Goal: Task Accomplishment & Management: Use online tool/utility

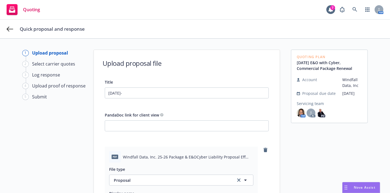
type textarea "x"
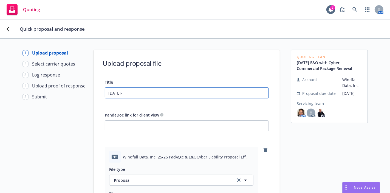
click at [126, 96] on input "[DATE]-" at bounding box center [186, 93] width 163 height 10
type input "9.16.25-2"
type textarea "x"
type input "9.16.25-26"
type textarea "x"
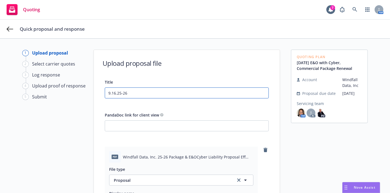
type input "9.16.25-26"
type textarea "x"
type input "9.16.25-26 W"
type textarea "x"
type input "9.16.25-26 Wi"
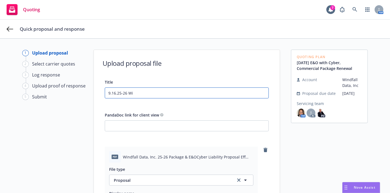
type textarea "x"
type input "9.16.25-26 Win"
type textarea "x"
type input "9.16.25-26 Wind"
type textarea "x"
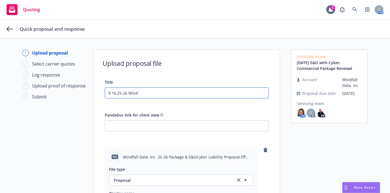
type input "9.16.25-26 Windf"
type textarea "x"
type input "9.16.25-26 Windfa"
type textarea "x"
type input "9.16.25-26 Windfal"
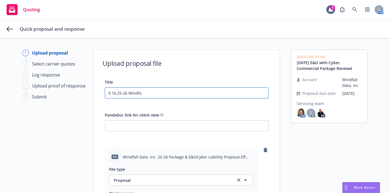
type textarea "x"
type input "9.16.25-26 Windfall"
type textarea "x"
type input "9.16.25-26 Windfall,"
type textarea "x"
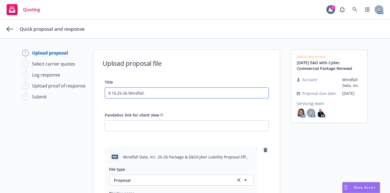
type input "9.16.25-26 Windfall,"
type textarea "x"
type input "9.16.25-26 Windfall, I"
type textarea "x"
type input "9.16.25-26 Windfall, IN"
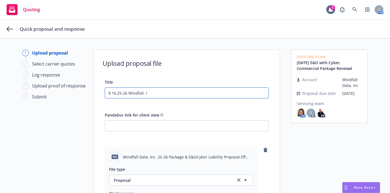
type textarea "x"
type input "9.16.25-26 Windfall, INc"
type textarea "x"
type input "9.16.25-26 Windfall, INc."
type textarea "x"
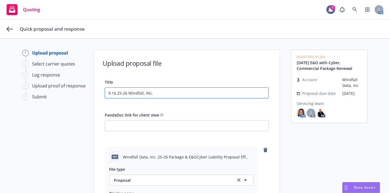
type input "9.16.25-26 Windfall, INc."
type textarea "x"
type input "9.16.25-26 Windfall, INc."
type textarea "x"
type input "9.16.25-26 Windfall, INc"
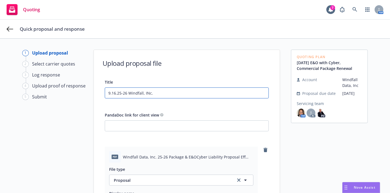
type textarea "x"
type input "9.16.25-26 Windfall, IN"
type textarea "x"
type input "9.16.25-26 Windfall, I"
type textarea "x"
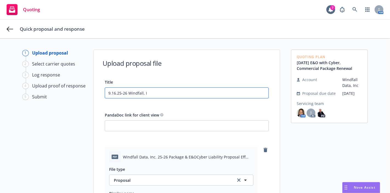
type input "9.16.25-26 Windfall, In"
type textarea "x"
type input "9.16.25-26 Windfall, Inc"
type textarea "x"
type input "9.16.25-26 Windfall, Inc."
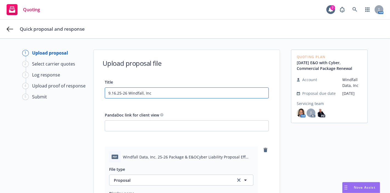
type textarea "x"
type input "9.16.25-26 Windfall, Inc."
type textarea "x"
type input "9.16.25-26 Windfall, Inc. P"
type textarea "x"
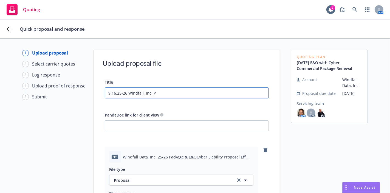
type input "9.16.25-26 Windfall, Inc. Pr"
type textarea "x"
type input "9.16.25-26 Windfall, Inc. Pro"
type textarea "x"
type input "9.16.25-26 Windfall, Inc. Prop"
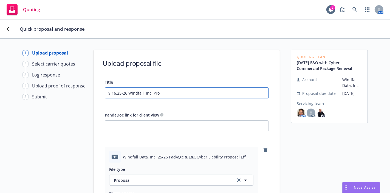
type textarea "x"
type input "9.16.25-26 Windfall, Inc. Propo"
type textarea "x"
type input "9.16.25-26 Windfall, Inc. Propos"
type textarea "x"
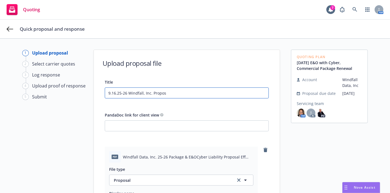
type input "9.16.25-26 Windfall, Inc. Proposa"
type textarea "x"
type input "9.16.25-26 Windfall, Inc. Proposal"
type textarea "x"
click at [150, 93] on input "9.16.25-26 Windfall, Inc. Proposal" at bounding box center [186, 93] width 163 height 10
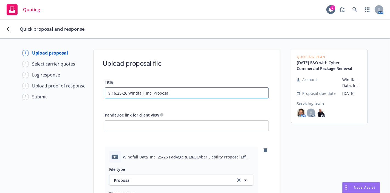
type input "9.16.25-26 Windfall, Inc. IProposal"
type textarea "x"
type input "9.16.25-26 Windfall, Inc. InProposal"
type textarea "x"
type input "9.16.25-26 Windfall, Inc. InsProposal"
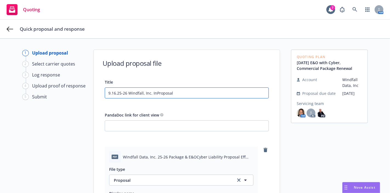
type textarea "x"
type input "9.16.25-26 Windfall, Inc. InsuProposal"
type textarea "x"
type input "9.16.25-26 Windfall, Inc. InsurProposal"
type textarea "x"
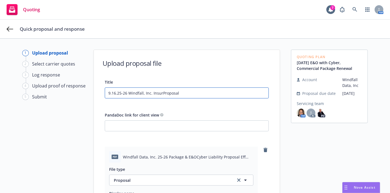
type input "9.16.25-26 Windfall, Inc. InsuProposal"
type textarea "x"
type input "9.16.25-26 Windfall, Inc. InsProposal"
type textarea "x"
type input "9.16.25-26 Windfall, Inc. InProposal"
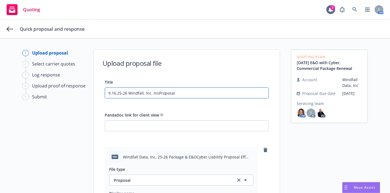
type textarea "x"
type input "9.16.25-26 Windfall, Inc. IProposal"
type textarea "x"
type input "9.16.25-26 Windfall, Inc. Proposal"
type textarea "x"
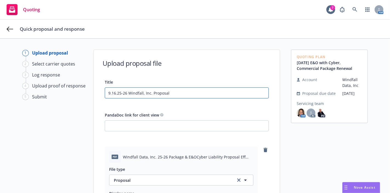
type input "9.16.25-26 Windfall, Inc. PProposal"
type textarea "x"
type input "9.16.25-26 Windfall, Inc. P&Proposal"
type textarea "x"
type input "9.16.25-26 Windfall, Inc. P&CProposal"
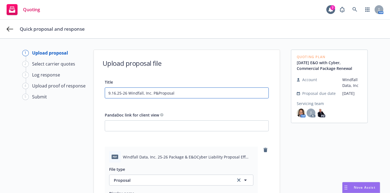
type textarea "x"
type input "9.16.25-26 Windfall, Inc. P&C Proposal"
type textarea "x"
type input "9.16.25-26 Windfall, Inc. P&C _Proposal"
type textarea "x"
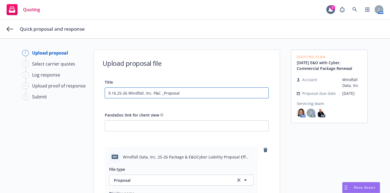
type input "9.16.25-26 Windfall, Inc. P&C Proposal"
type textarea "x"
type input "9.16.25-26 Windfall, Inc. P&C +Proposal"
type textarea "x"
type input "9.16.25-26 Windfall, Inc. P&C + Proposal"
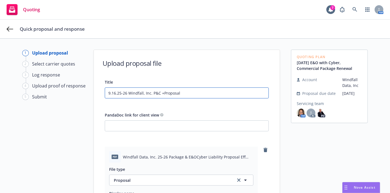
type textarea "x"
type input "9.16.25-26 Windfall, Inc. P&C + EProposal"
type textarea "x"
type input "9.16.25-26 Windfall, Inc. P&C + E&Proposal"
type textarea "x"
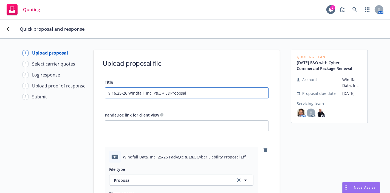
type input "9.16.25-26 Windfall, Inc. P&C + E&OProposal"
type textarea "x"
type input "9.16.25-26 Windfall, Inc. P&C + E&Proposal"
type textarea "x"
type input "9.16.25-26 Windfall, Inc. P&C + E&OProposal"
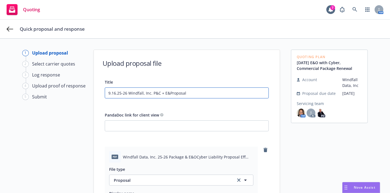
type textarea "x"
type input "9.16.25-26 Windfall, Inc. P&C + E&O Proposal"
type textarea "x"
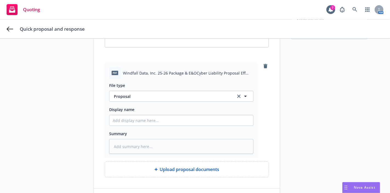
scroll to position [84, 0]
type input "9.16.25-26 Windfall, Inc. P&C + E&O Proposal"
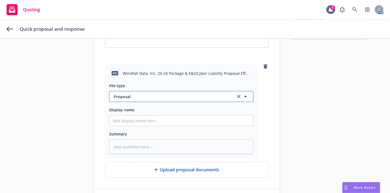
click at [169, 99] on span "Proposal" at bounding box center [171, 97] width 115 height 6
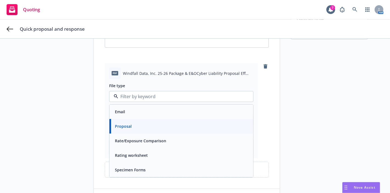
click at [129, 125] on div "Proposal" at bounding box center [123, 126] width 20 height 8
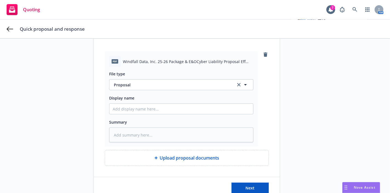
scroll to position [112, 0]
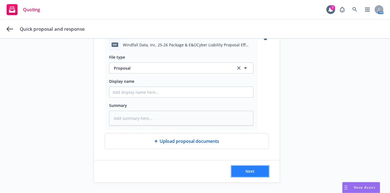
click at [251, 169] on span "Next" at bounding box center [250, 171] width 9 height 5
click at [256, 169] on button "Next" at bounding box center [249, 171] width 37 height 11
type textarea "x"
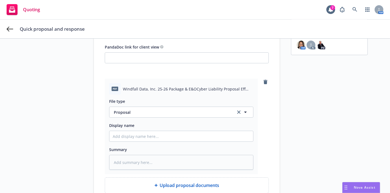
scroll to position [0, 0]
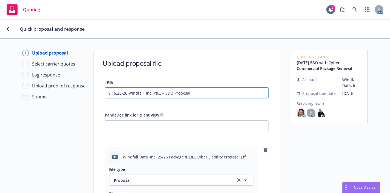
drag, startPoint x: 196, startPoint y: 94, endPoint x: 64, endPoint y: 100, distance: 131.7
click at [64, 100] on div "1 Upload proposal 2 Select carrier quotes 3 Log response 4 Upload proof of resp…" at bounding box center [195, 172] width 377 height 245
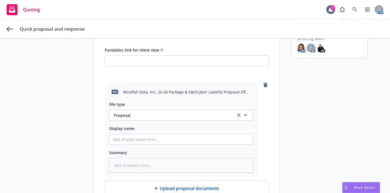
scroll to position [66, 0]
click at [172, 135] on input "Display name" at bounding box center [181, 139] width 144 height 10
paste input "9.16.25-26 Windfall, Inc. P&C + E&O Proposal"
type input "9.16.25-26 Windfall, Inc. P&C + E&O Proposal"
type textarea "x"
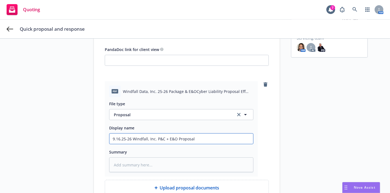
type input "9.16.25-26 Windfall, Inc. P&C + E&O Proposal"
type textarea "x"
type input "9.16.25-26 Windfall, Inc. P&C + E&O Proposal -"
type textarea "x"
type input "9.16.25-26 Windfall, Inc. P&C + E&O Proposal -"
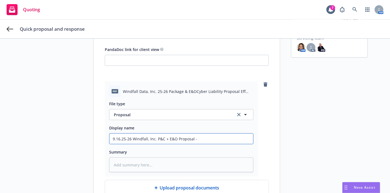
type textarea "x"
type input "9.16.25-26 Windfall, Inc. P&C + E&O Proposal - S"
type textarea "x"
type input "9.16.25-26 Windfall, Inc. P&C + E&O Proposal - Si"
type textarea "x"
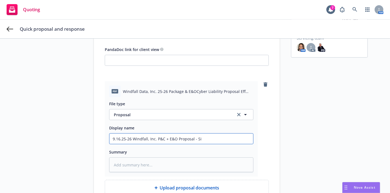
type input "9.16.25-26 Windfall, Inc. P&C + E&O Proposal - Sig"
type textarea "x"
type input "9.16.25-26 Windfall, Inc. P&C + E&O Proposal - Sign"
type textarea "x"
type input "9.16.25-26 Windfall, Inc. P&C + E&O Proposal - Signe"
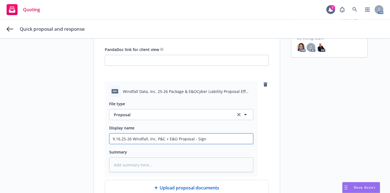
type textarea "x"
type input "9.16.25-26 Windfall, Inc. P&C + E&O Proposal - Signed"
type textarea "x"
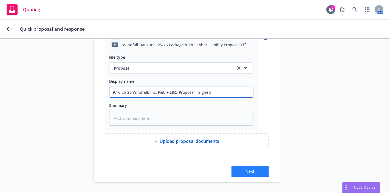
type input "9.16.25-26 Windfall, Inc. P&C + E&O Proposal - Signed"
click at [249, 167] on button "Next" at bounding box center [249, 171] width 37 height 11
type textarea "x"
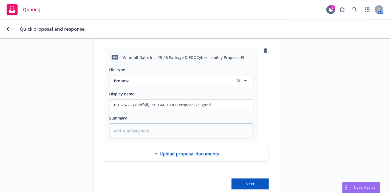
scroll to position [0, 0]
